Goal: Task Accomplishment & Management: Use online tool/utility

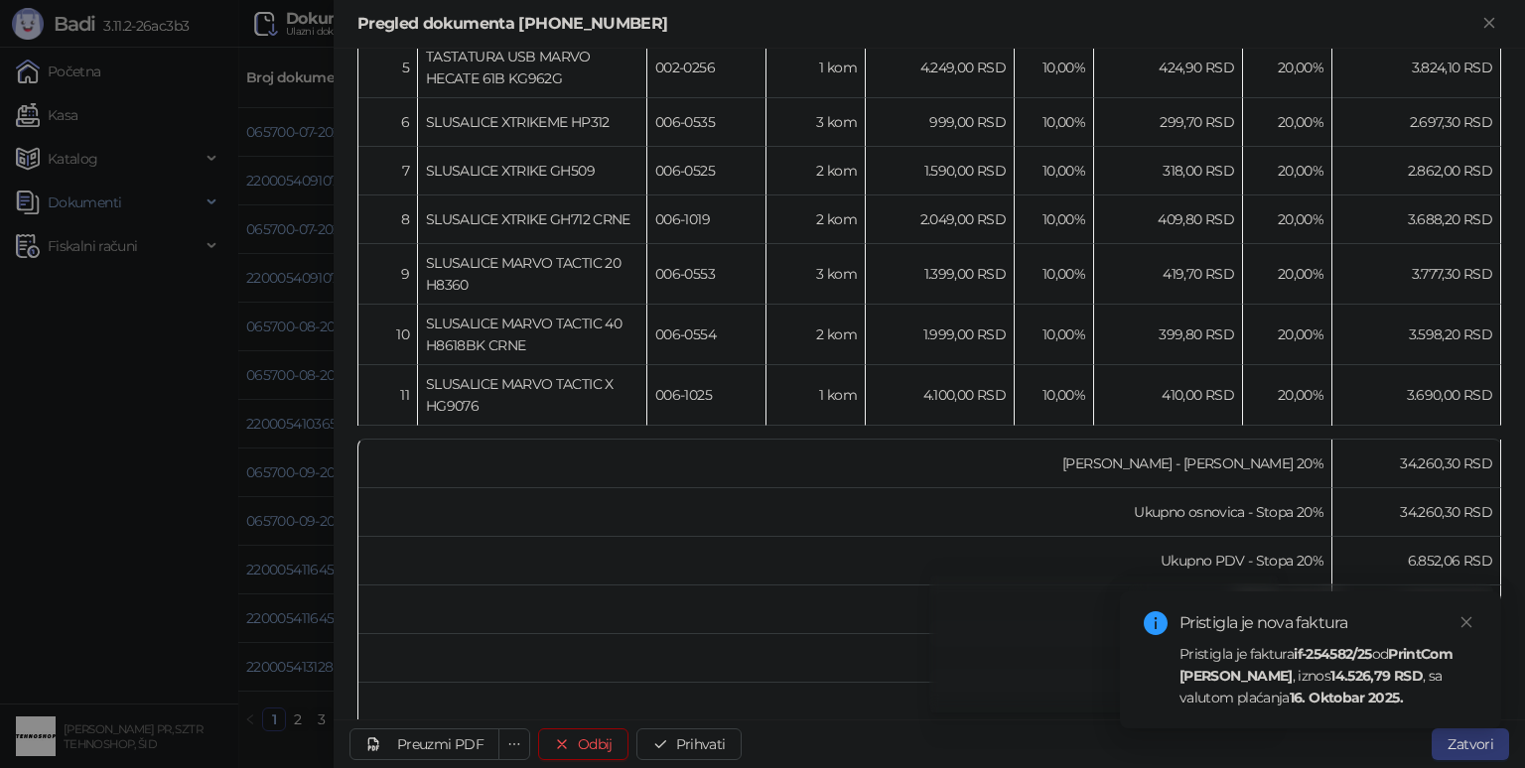
scroll to position [794, 0]
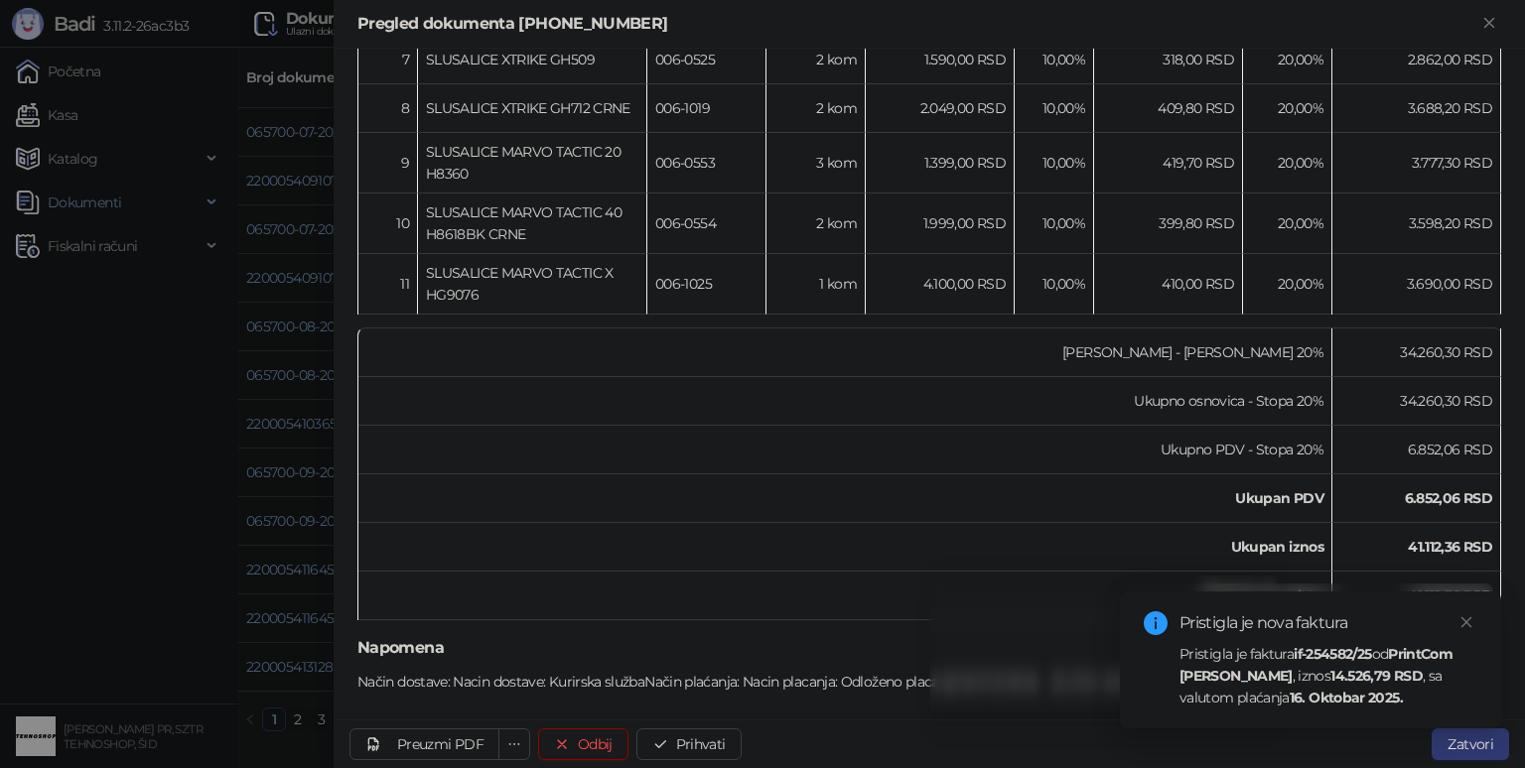
click at [60, 481] on div at bounding box center [762, 384] width 1525 height 768
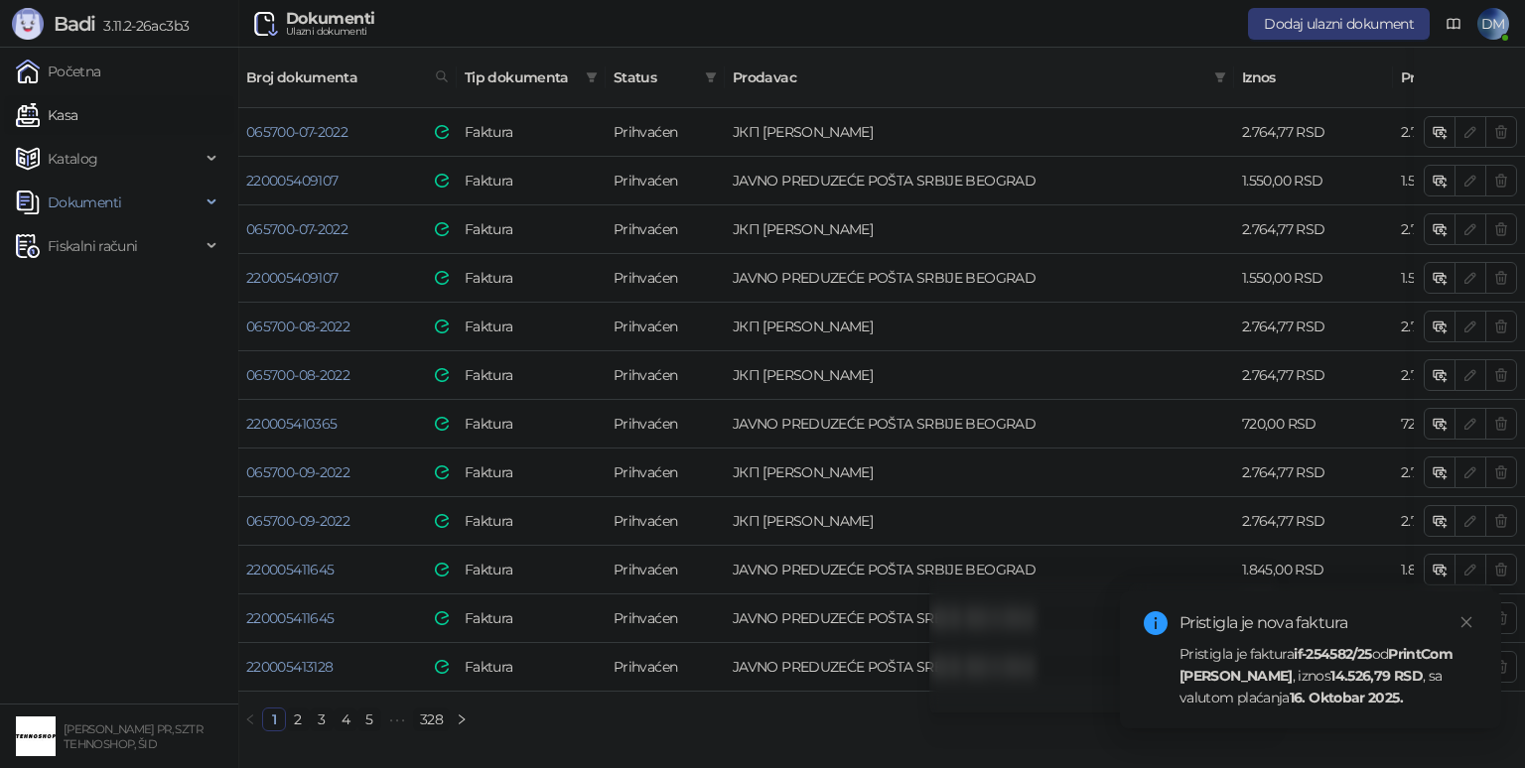
click at [76, 111] on link "Kasa" at bounding box center [47, 115] width 62 height 40
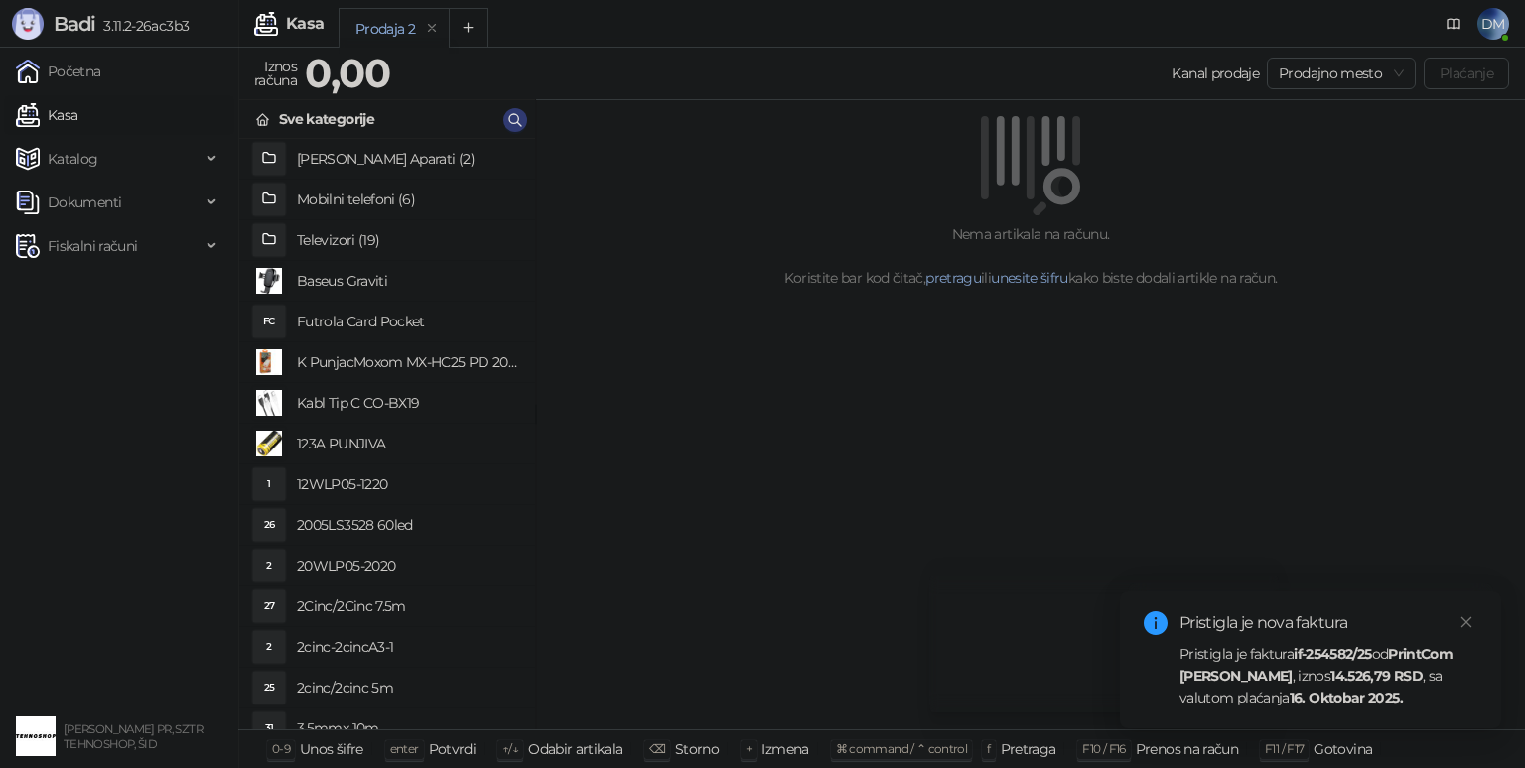
click at [77, 112] on link "Kasa" at bounding box center [47, 115] width 62 height 40
click at [521, 115] on icon "button" at bounding box center [515, 120] width 16 height 16
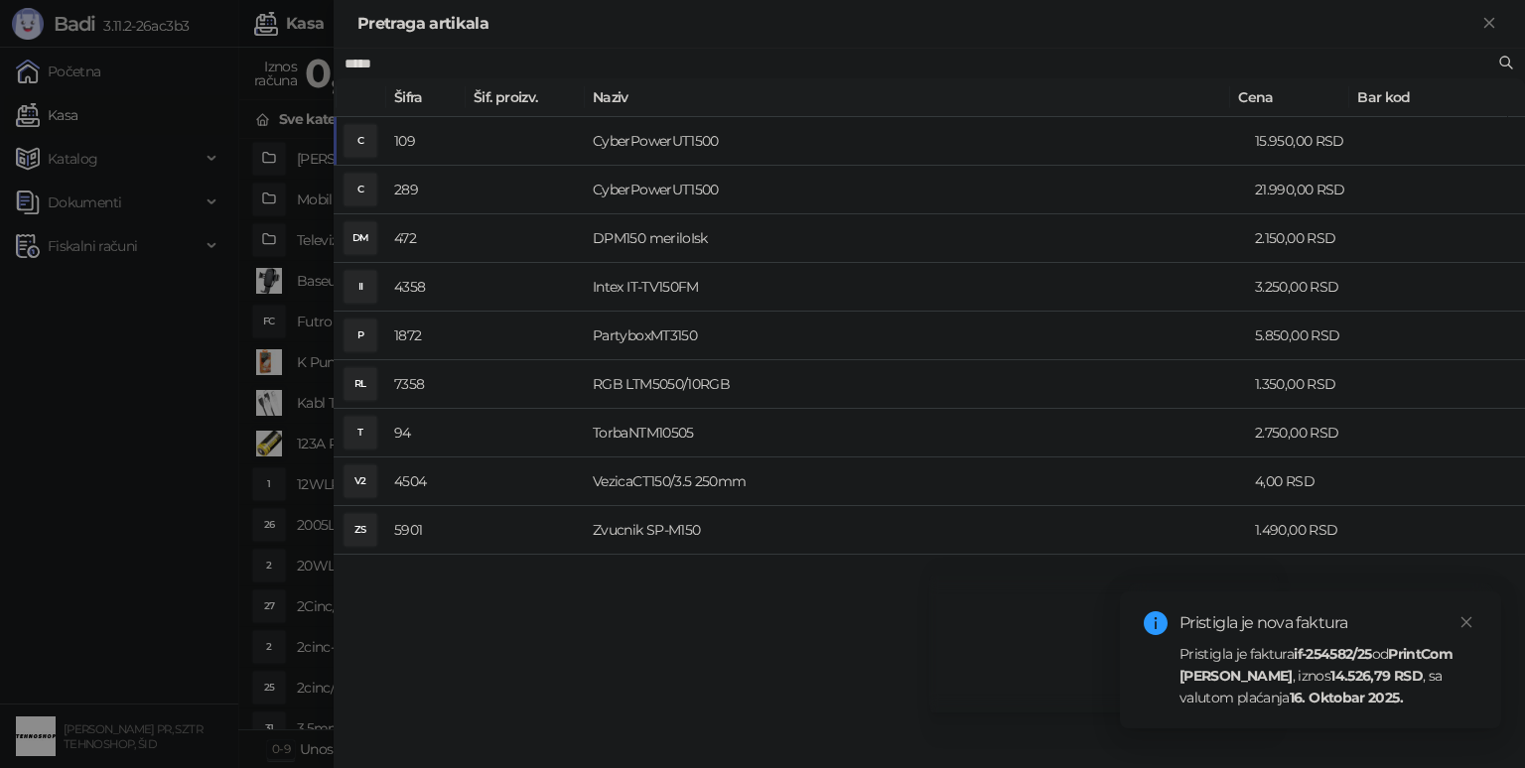
type input "*****"
